Goal: Check status: Check status

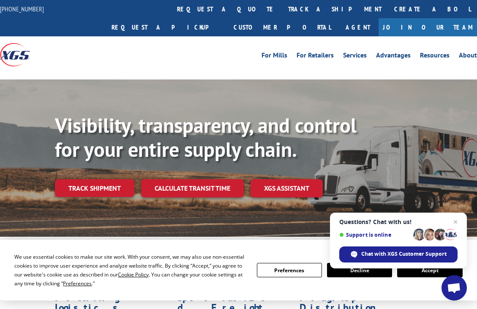
click at [282, 11] on link "track a shipment" at bounding box center [335, 9] width 106 height 18
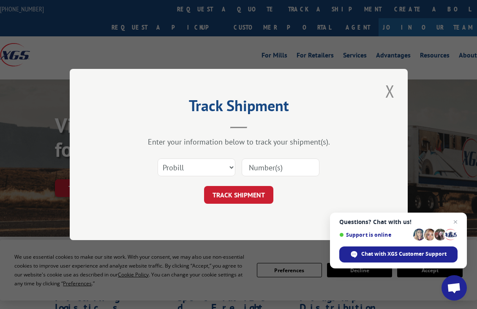
click at [263, 168] on input at bounding box center [281, 168] width 78 height 18
type input "0496620"
click at [257, 194] on button "TRACK SHIPMENT" at bounding box center [238, 195] width 69 height 18
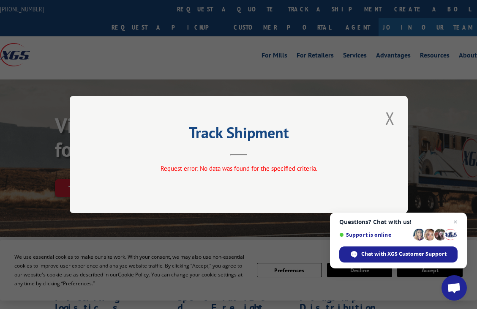
click at [391, 118] on button "Close modal" at bounding box center [390, 118] width 14 height 23
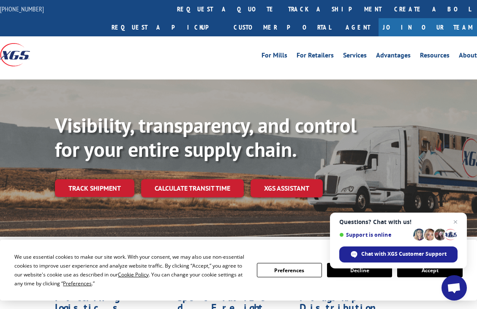
click at [282, 12] on link "track a shipment" at bounding box center [335, 9] width 106 height 18
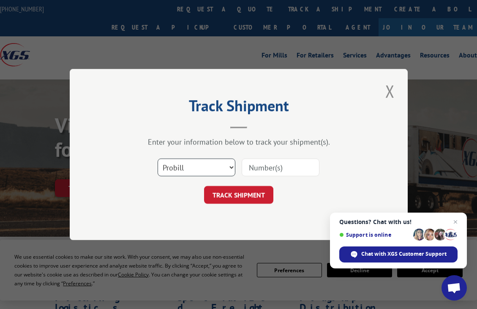
click at [230, 167] on select "Select category... Probill BOL PO" at bounding box center [197, 168] width 78 height 18
select select "bol"
click at [158, 159] on select "Select category... Probill BOL PO" at bounding box center [197, 168] width 78 height 18
click at [286, 168] on input at bounding box center [281, 168] width 78 height 18
type input "0496620"
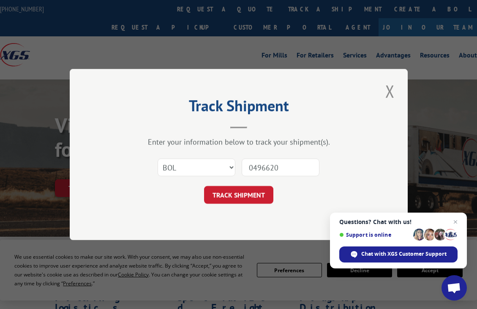
click at [248, 197] on button "TRACK SHIPMENT" at bounding box center [238, 195] width 69 height 18
click at [248, 197] on div "Track Shipment Enter your information below to track your shipment(s). Select c…" at bounding box center [239, 154] width 338 height 171
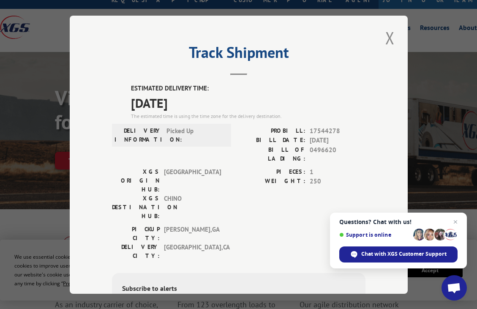
scroll to position [42, 0]
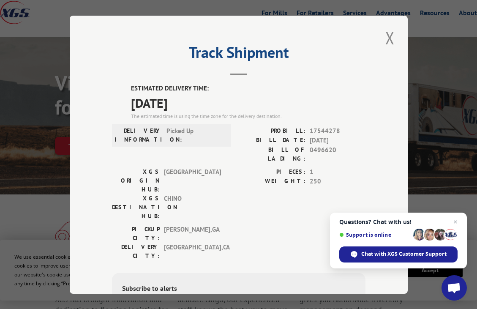
click at [457, 222] on span "Open chat" at bounding box center [456, 222] width 10 height 10
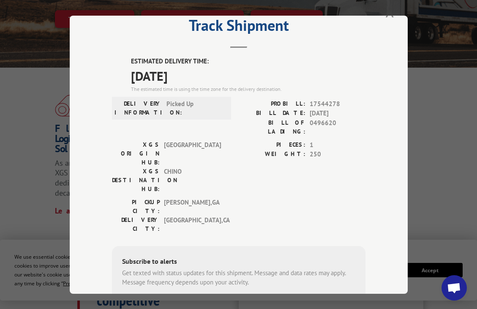
scroll to position [12, 0]
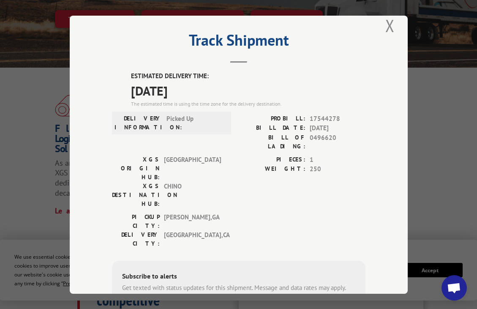
click at [334, 68] on div "Track Shipment ESTIMATED DELIVERY TIME: [DATE] The estimated time is using the …" at bounding box center [239, 155] width 338 height 278
click at [437, 125] on div "Track Shipment ESTIMATED DELIVERY TIME: [DATE] The estimated time is using the …" at bounding box center [238, 154] width 477 height 309
click at [386, 24] on button "Close modal" at bounding box center [390, 25] width 14 height 23
